Goal: Task Accomplishment & Management: Manage account settings

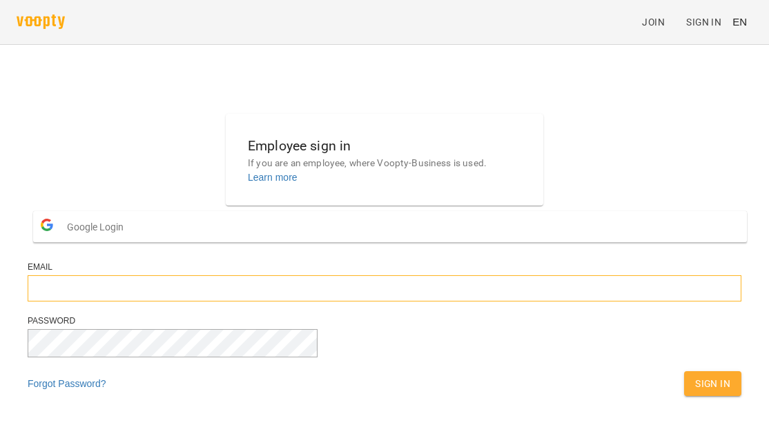
click at [298, 302] on input "email" at bounding box center [385, 288] width 714 height 26
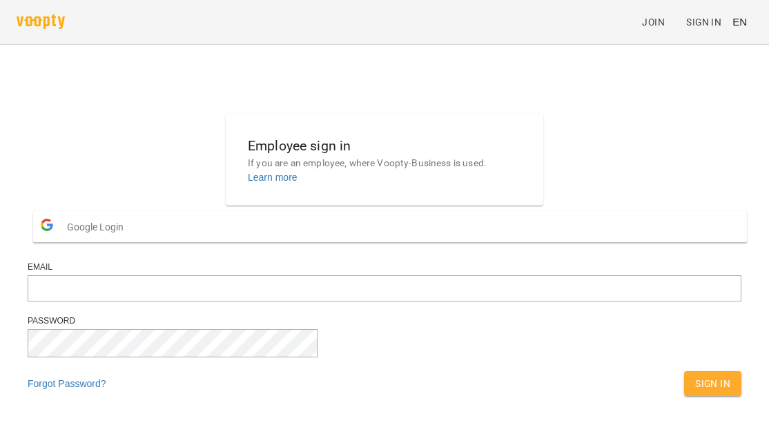
click at [744, 29] on span "EN" at bounding box center [739, 21] width 14 height 14
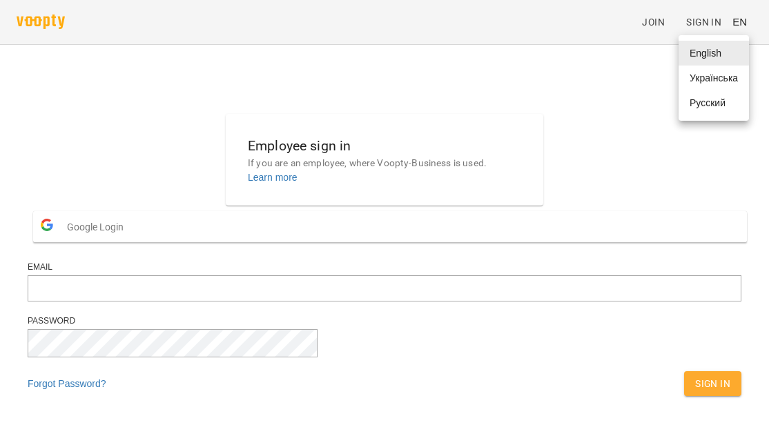
click at [724, 81] on div "Українська" at bounding box center [714, 78] width 70 height 25
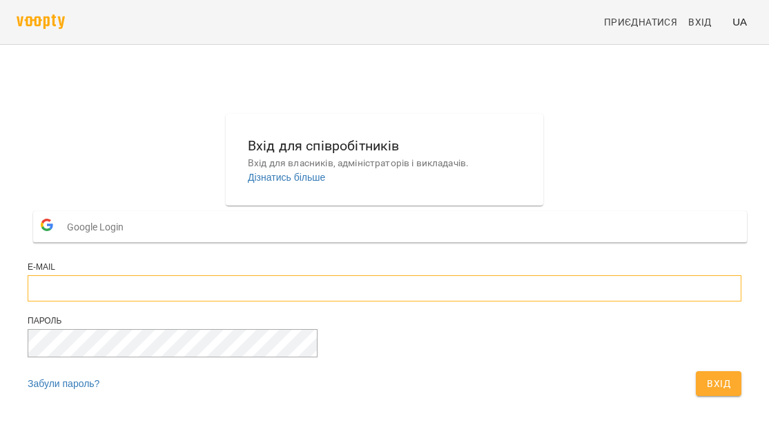
click at [336, 302] on input "email" at bounding box center [385, 288] width 714 height 26
type input "**********"
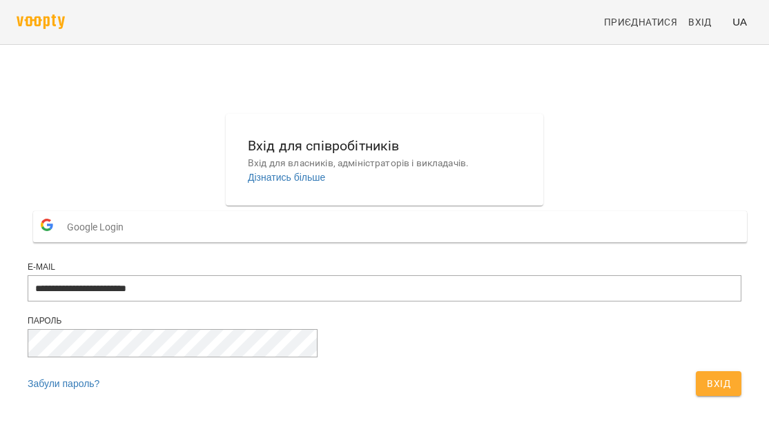
click at [707, 392] on span "Вхід" at bounding box center [718, 384] width 23 height 17
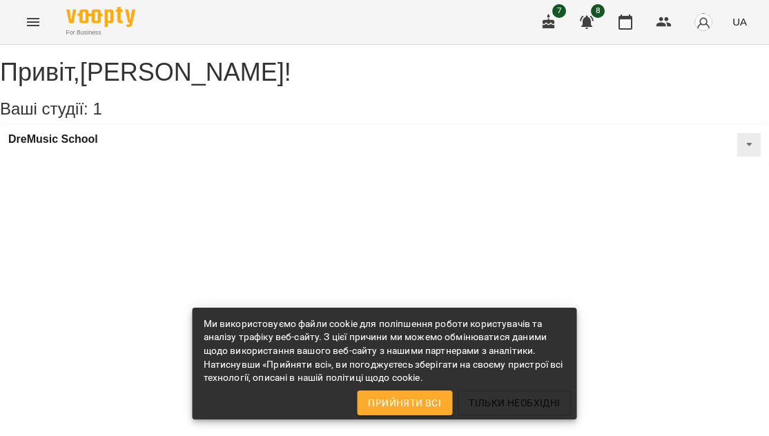
click at [631, 165] on div "Привіт , [PERSON_NAME] ! Ваші студії: 1 DreMusic School" at bounding box center [384, 105] width 769 height 120
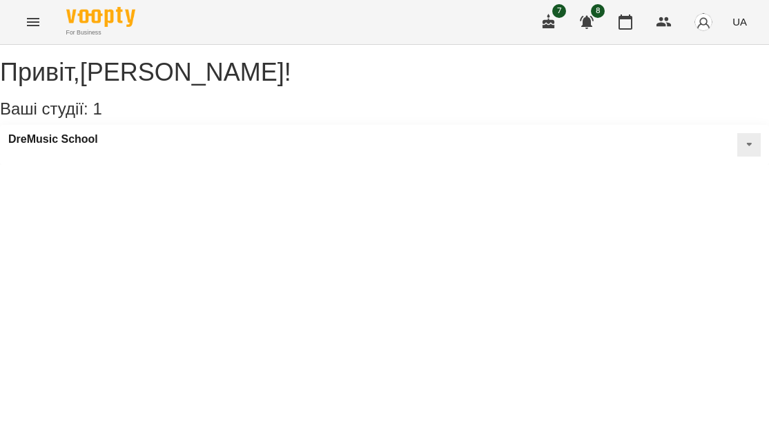
click at [737, 157] on button at bounding box center [748, 144] width 23 height 23
click at [89, 146] on h3 "DreMusic School" at bounding box center [53, 139] width 90 height 12
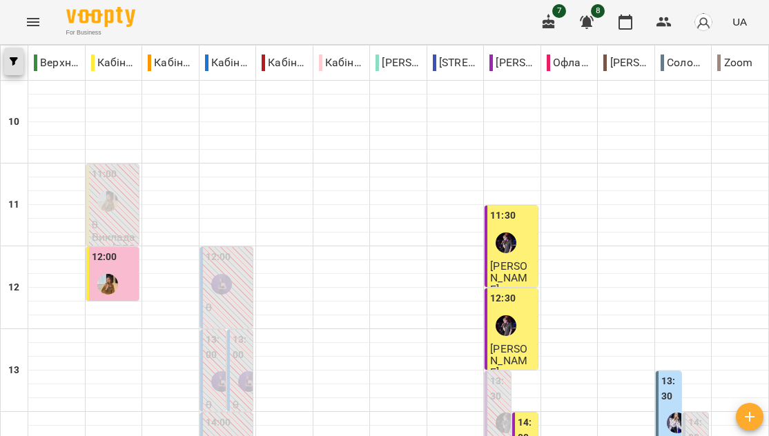
click at [11, 58] on icon "button" at bounding box center [14, 61] width 8 height 8
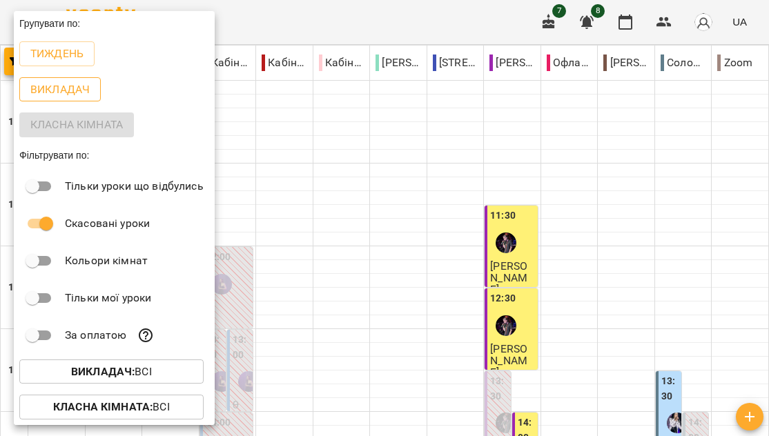
click at [46, 93] on p "Викладач" at bounding box center [59, 89] width 59 height 17
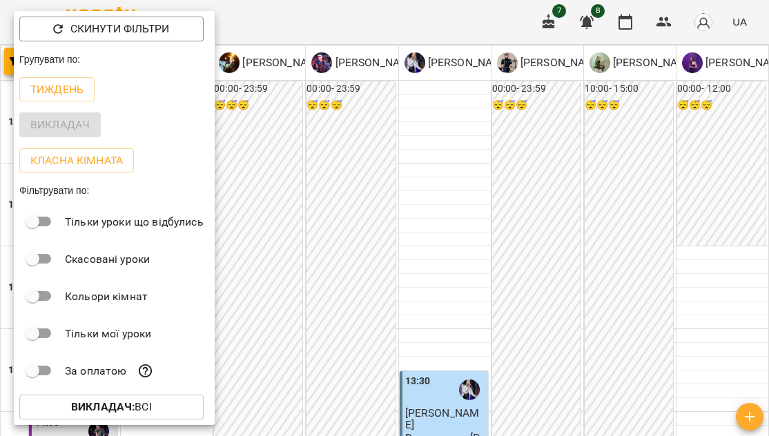
click at [440, 164] on div at bounding box center [384, 218] width 769 height 436
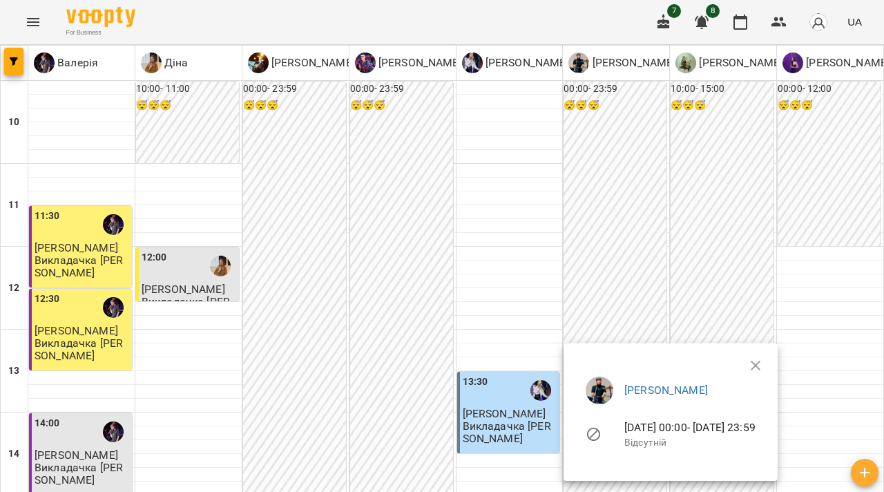
click at [582, 284] on div at bounding box center [442, 246] width 884 height 492
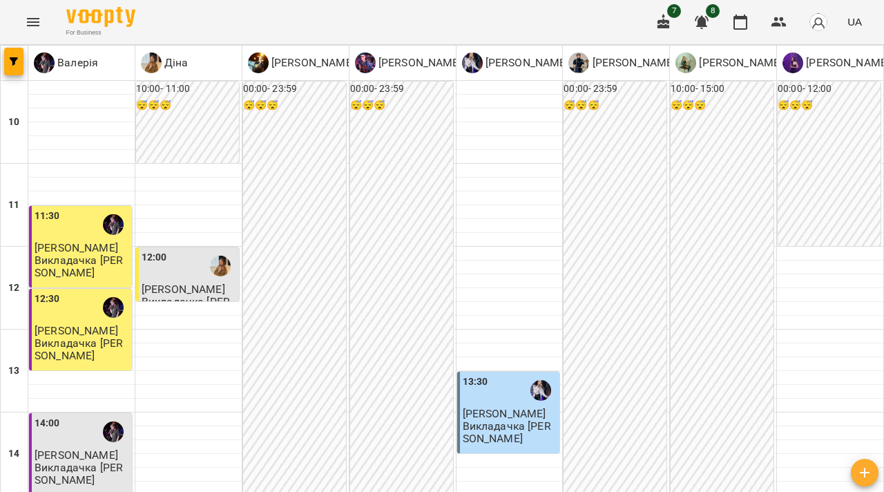
scroll to position [469, 0]
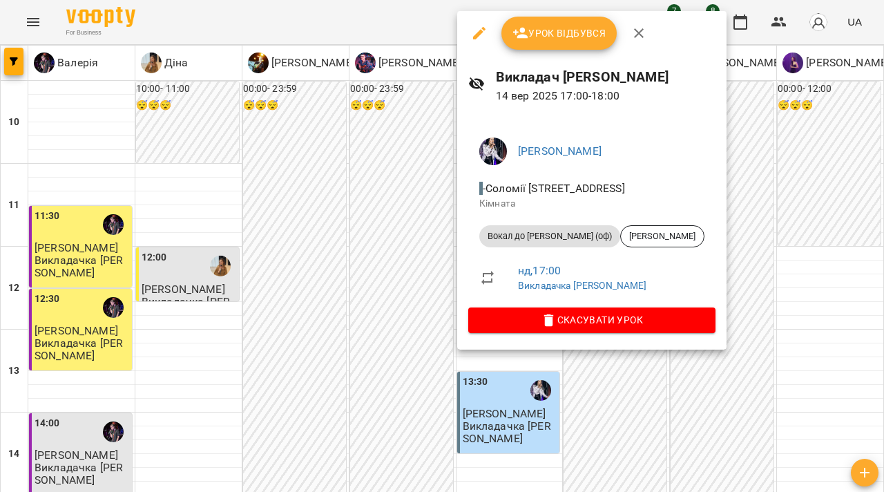
click at [556, 35] on span "Урок відбувся" at bounding box center [559, 33] width 94 height 17
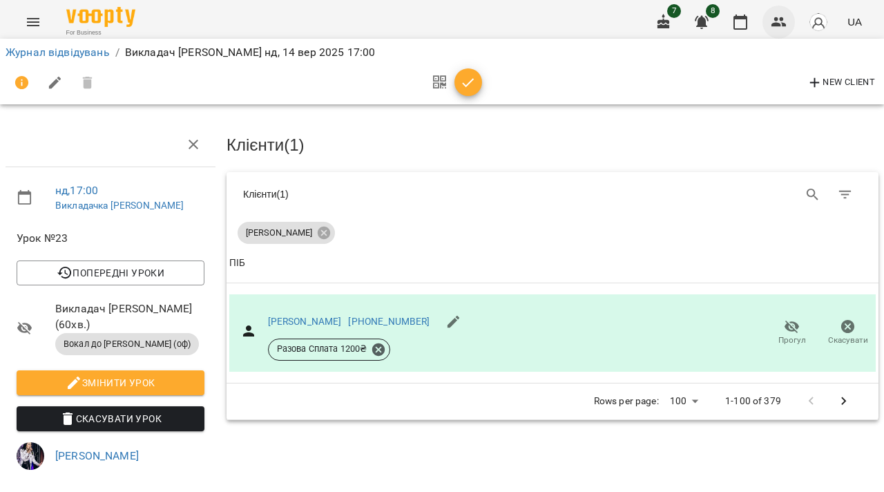
click at [768, 22] on icon "button" at bounding box center [778, 22] width 17 height 17
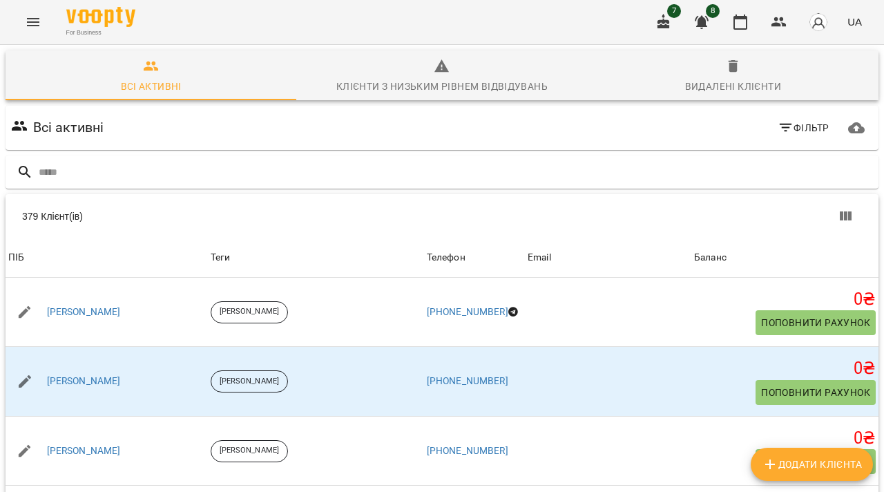
click at [768, 138] on button "Фільтр" at bounding box center [803, 127] width 63 height 25
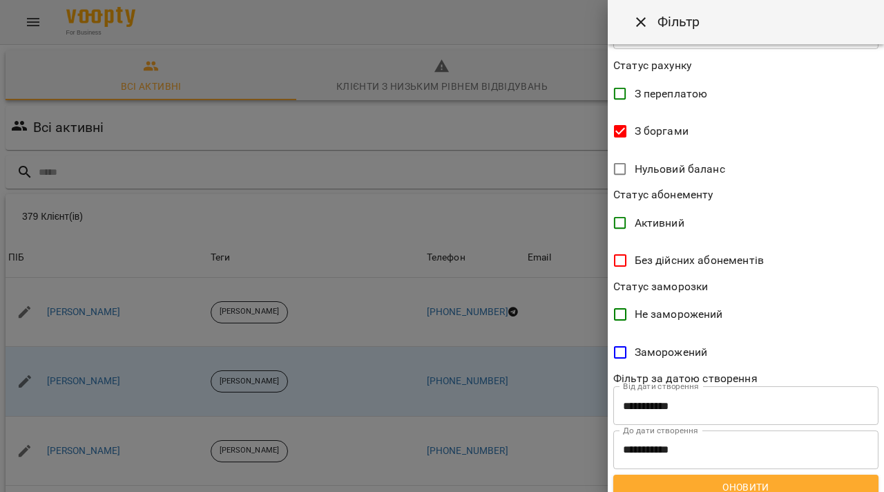
scroll to position [277, 0]
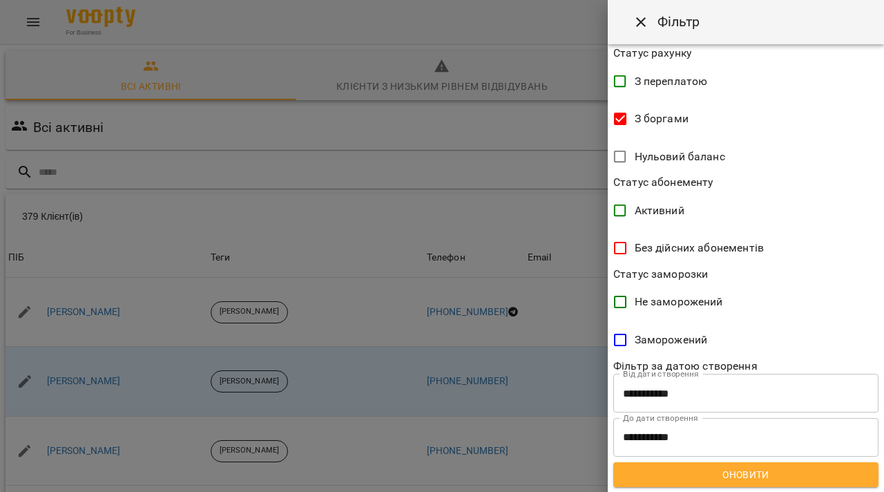
click at [768, 436] on button "Оновити" at bounding box center [745, 474] width 265 height 25
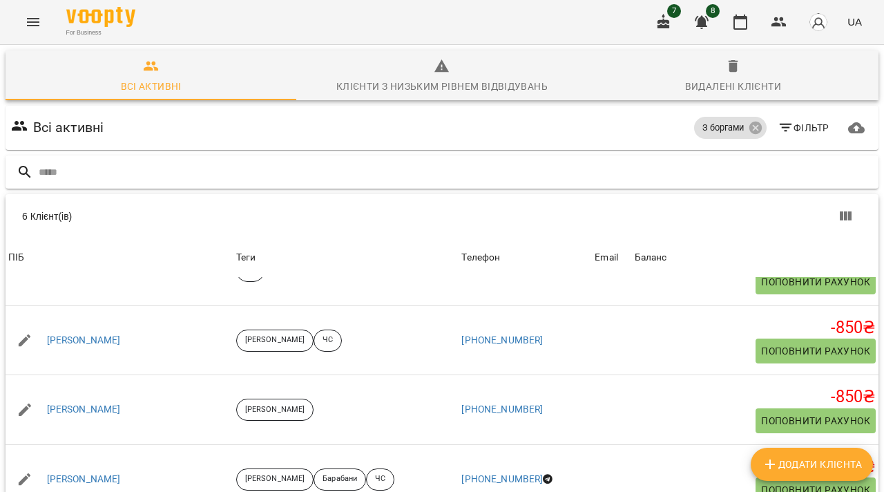
scroll to position [122, 0]
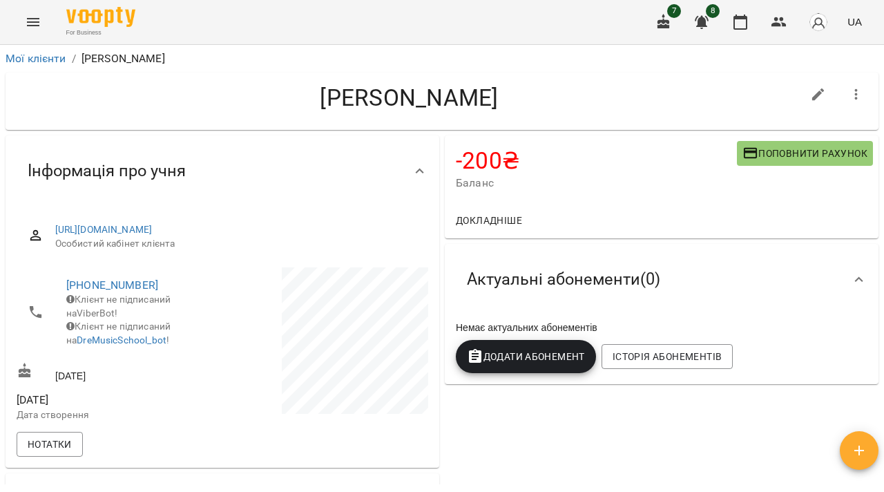
click at [768, 97] on icon "button" at bounding box center [856, 94] width 17 height 17
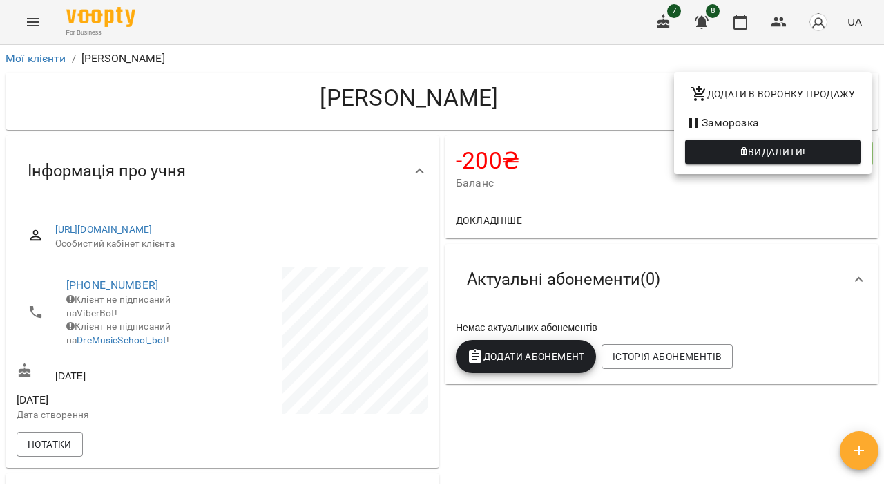
click at [768, 209] on div at bounding box center [442, 246] width 884 height 492
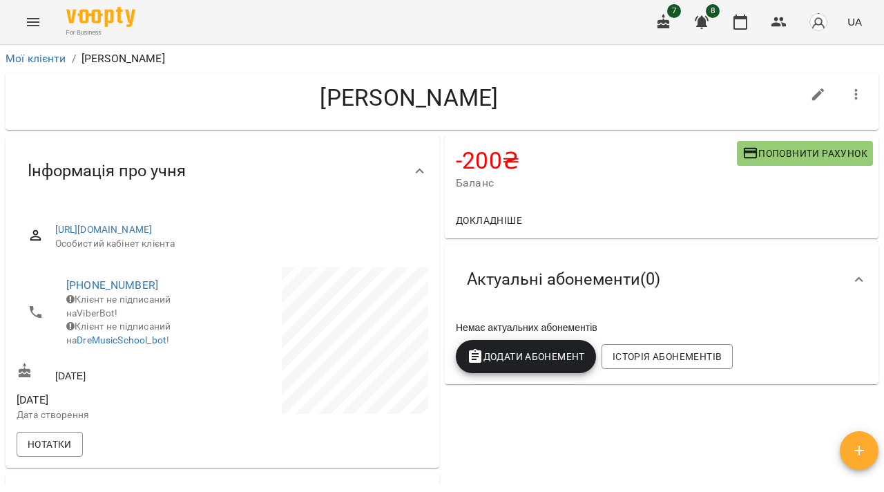
click at [768, 91] on icon "button" at bounding box center [818, 94] width 12 height 12
select select "**"
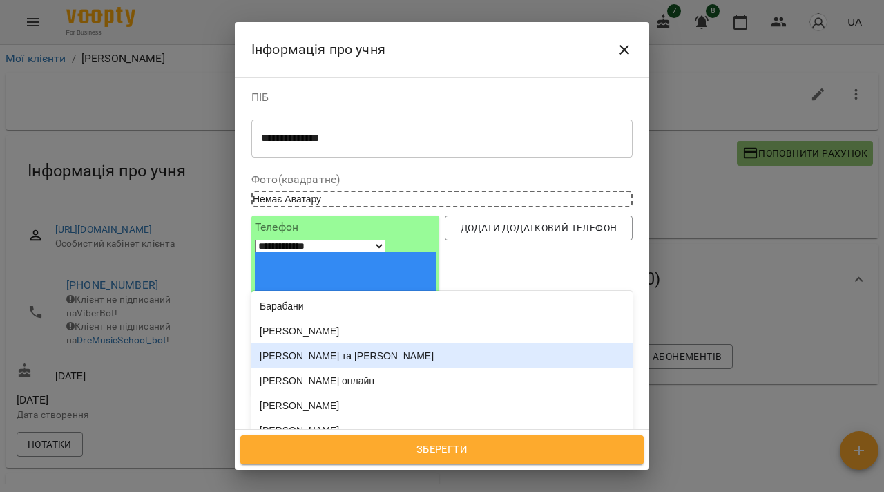
click at [330, 343] on div "[PERSON_NAME] та [PERSON_NAME]" at bounding box center [441, 355] width 381 height 25
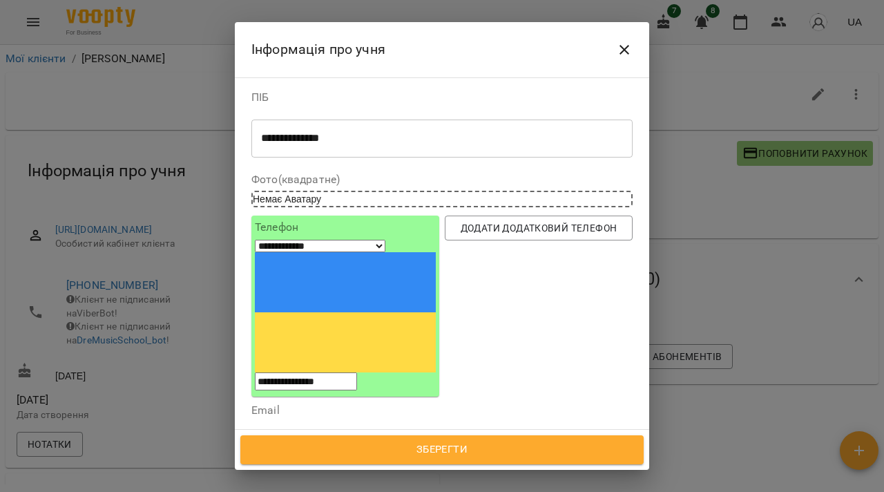
click at [415, 436] on span "Зберегти" at bounding box center [441, 449] width 373 height 18
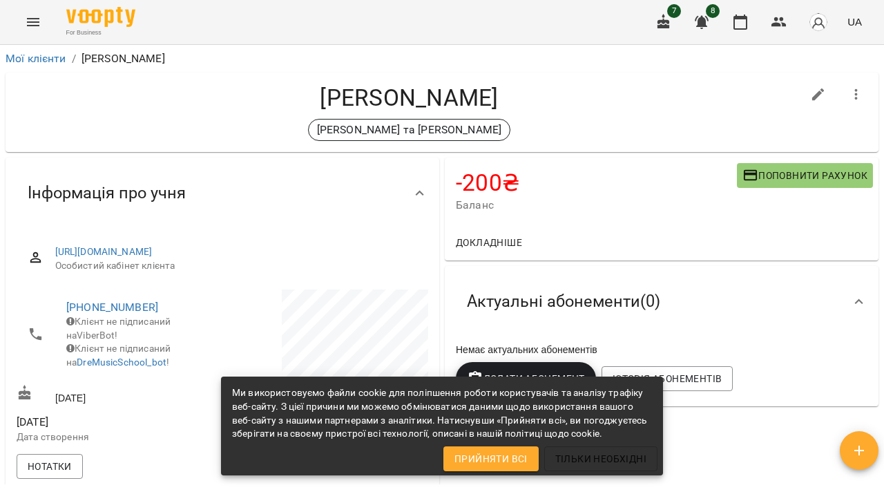
click at [498, 459] on span "Прийняти всі" at bounding box center [490, 458] width 73 height 17
